Goal: Navigation & Orientation: Find specific page/section

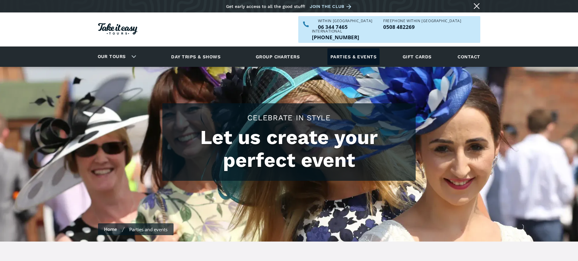
click at [342, 48] on link "Parties & events" at bounding box center [353, 56] width 52 height 17
click at [359, 48] on link "Parties & events" at bounding box center [353, 56] width 52 height 17
click at [289, 49] on link "Group charters" at bounding box center [277, 56] width 59 height 17
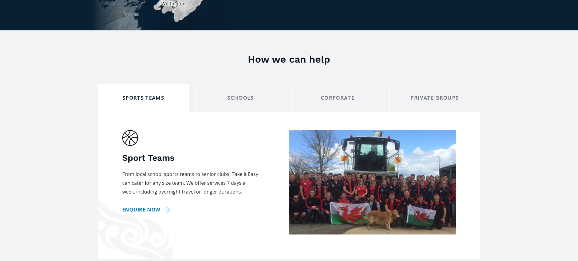
scroll to position [364, 0]
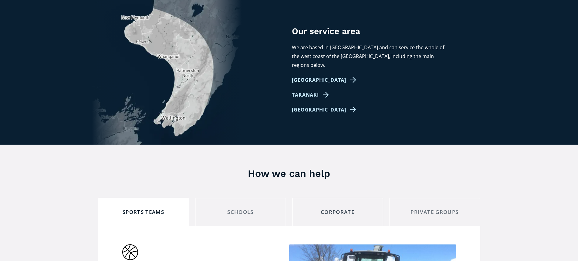
click at [350, 207] on div "corporate" at bounding box center [337, 211] width 81 height 9
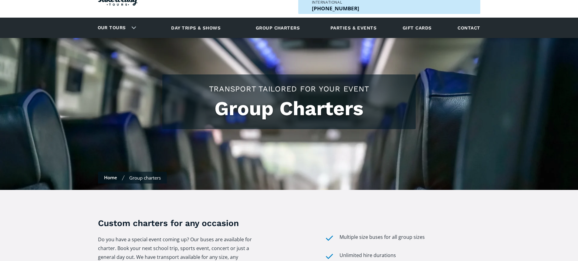
scroll to position [0, 0]
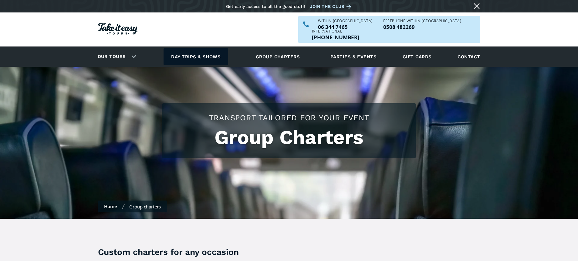
click at [197, 48] on link "Day trips & shows" at bounding box center [196, 56] width 65 height 17
